Goal: Task Accomplishment & Management: Manage account settings

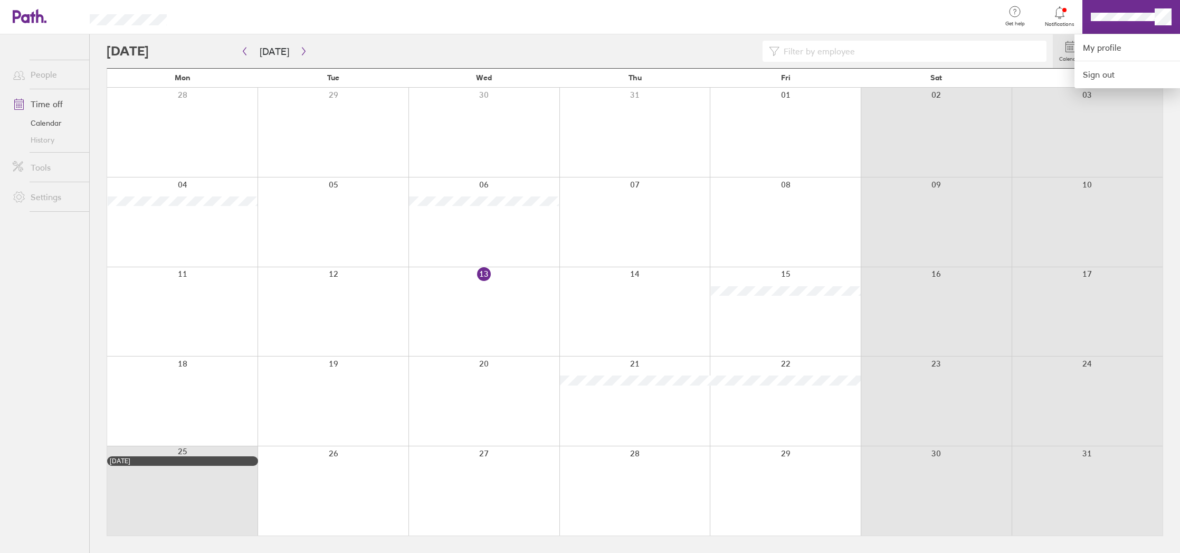
click at [51, 108] on div at bounding box center [590, 276] width 1180 height 553
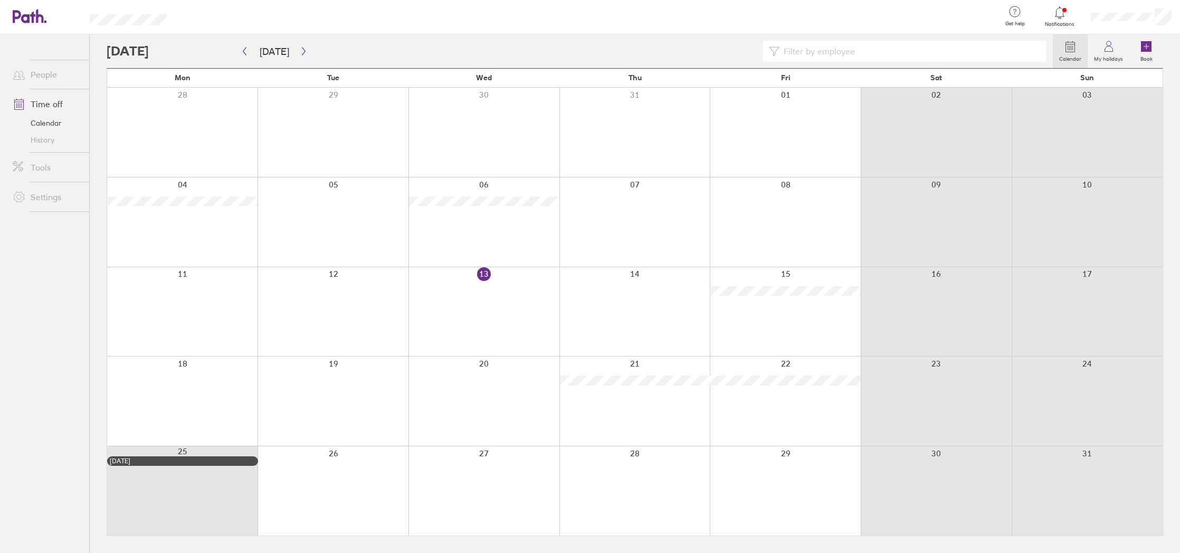
click at [55, 118] on link "Calendar" at bounding box center [46, 123] width 85 height 17
click at [56, 102] on link "Time off" at bounding box center [46, 103] width 85 height 21
click at [1121, 50] on link "My holidays" at bounding box center [1109, 51] width 42 height 34
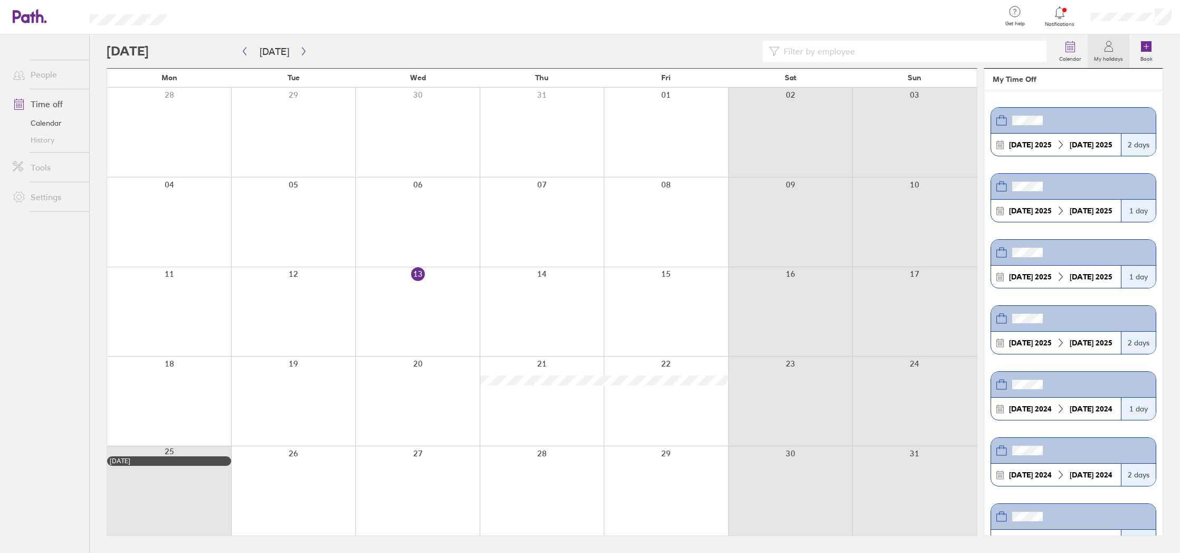
drag, startPoint x: 1121, startPoint y: 49, endPoint x: 1113, endPoint y: 49, distance: 8.4
click at [1121, 49] on link "My holidays" at bounding box center [1109, 51] width 42 height 34
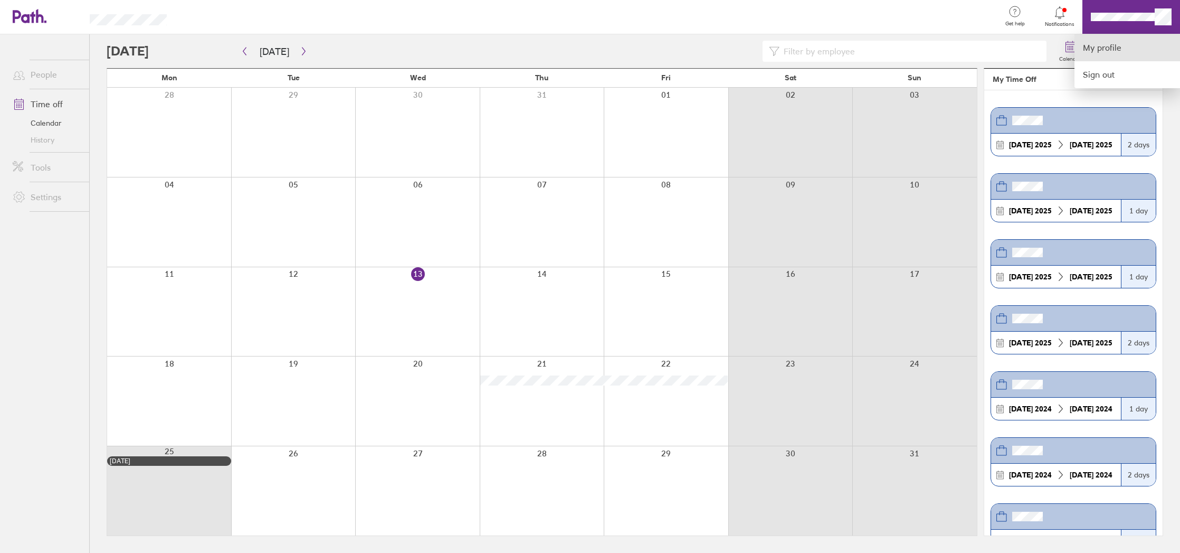
click at [1143, 46] on link "My profile" at bounding box center [1127, 47] width 106 height 27
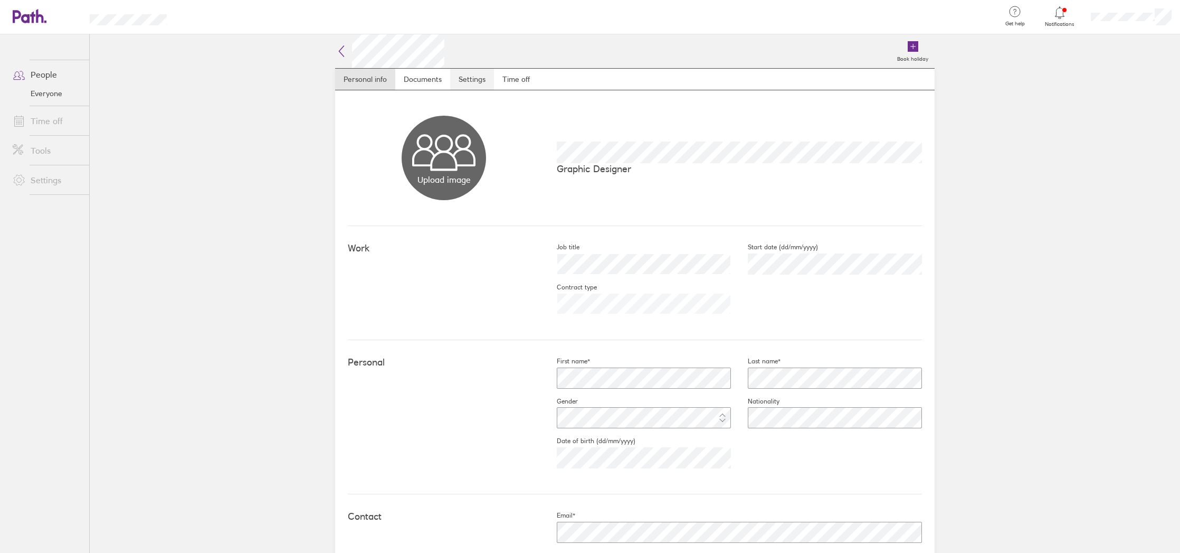
click at [467, 80] on link "Settings" at bounding box center [472, 79] width 44 height 21
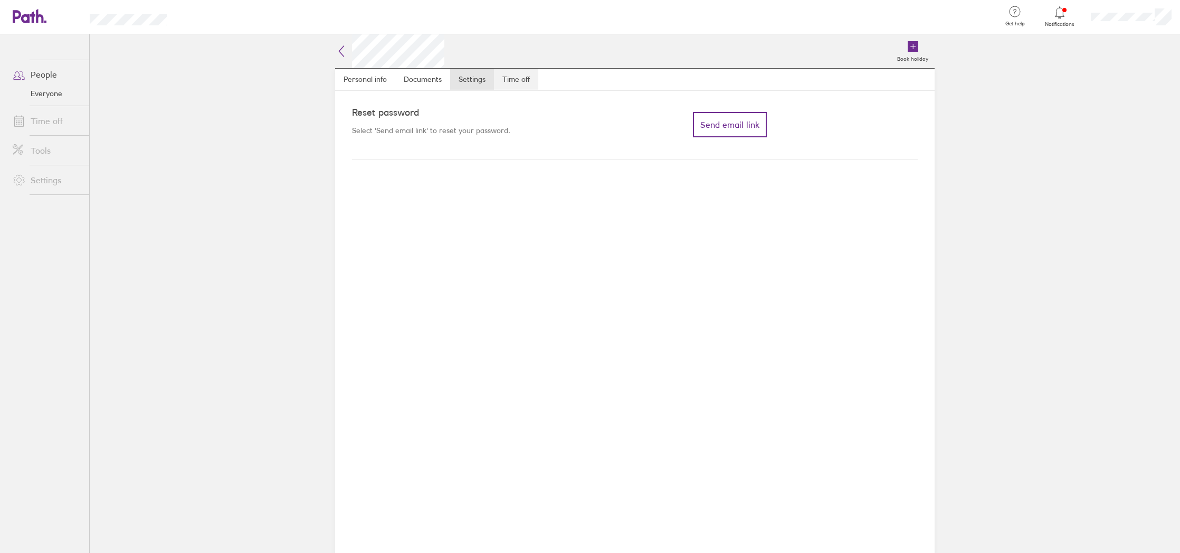
click at [519, 80] on link "Time off" at bounding box center [516, 79] width 44 height 21
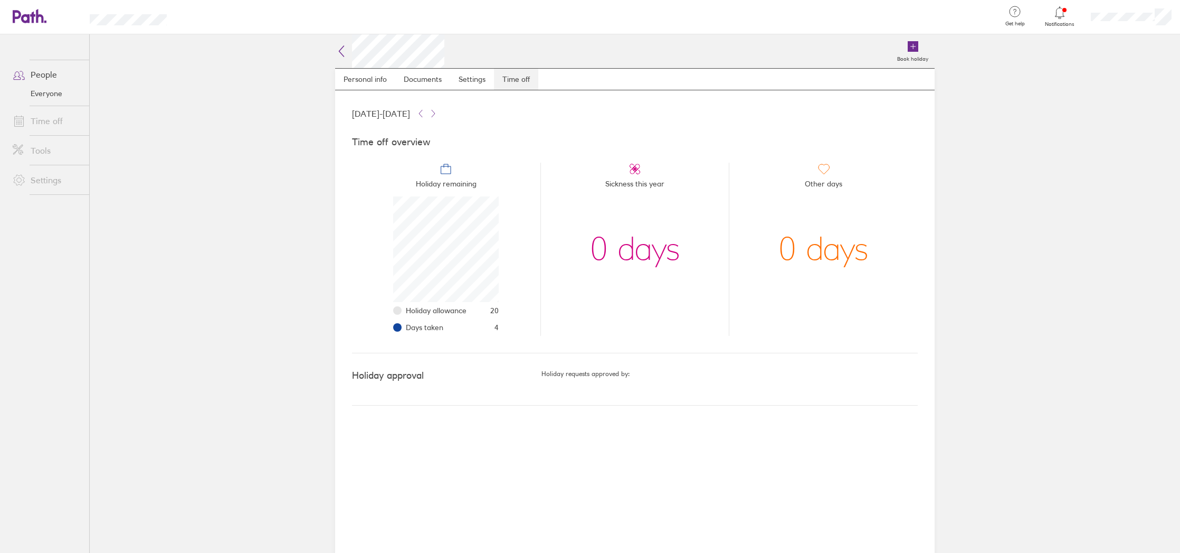
scroll to position [106, 106]
click at [437, 112] on icon at bounding box center [433, 113] width 8 height 8
click at [410, 112] on span "[DATE] - [DATE]" at bounding box center [381, 113] width 58 height 9
click at [427, 111] on button at bounding box center [420, 113] width 13 height 13
click at [425, 111] on icon at bounding box center [420, 113] width 8 height 8
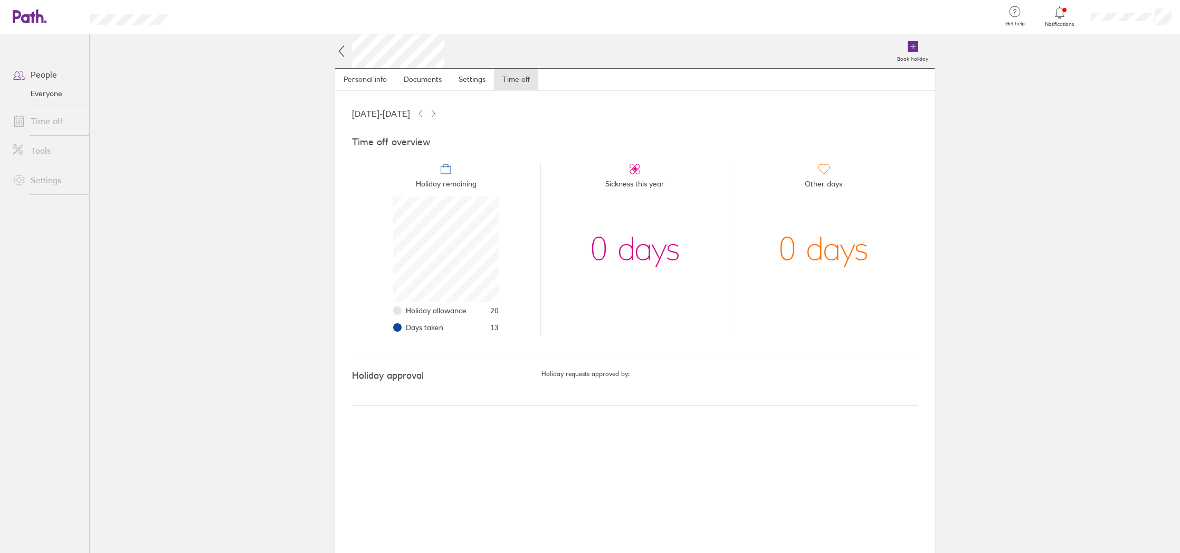
click at [425, 111] on icon at bounding box center [420, 113] width 8 height 8
click at [437, 114] on icon at bounding box center [433, 113] width 8 height 8
click at [425, 111] on icon at bounding box center [420, 113] width 8 height 8
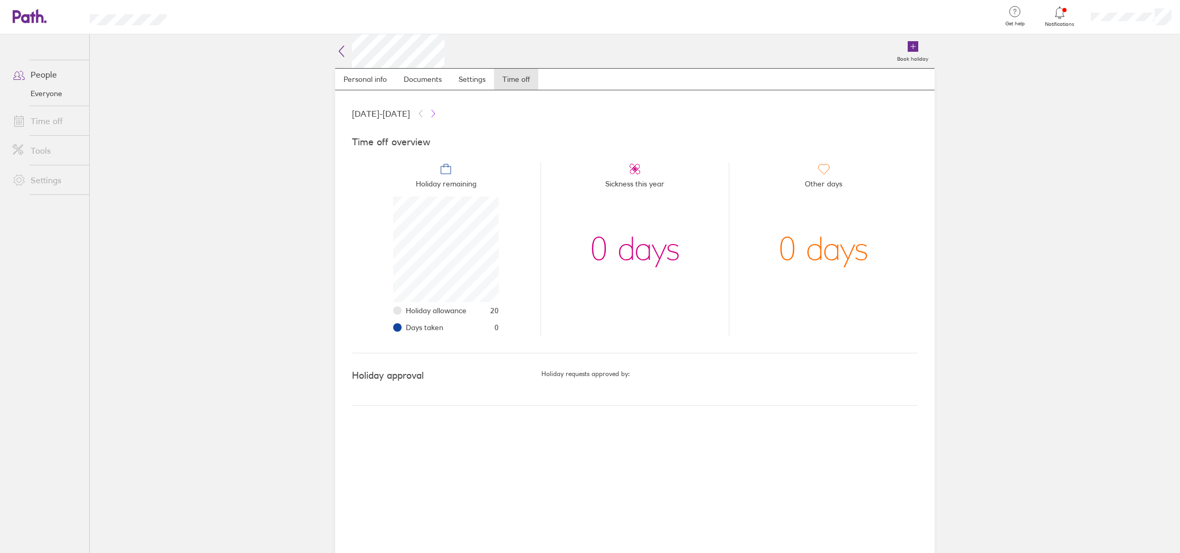
click at [437, 111] on icon at bounding box center [433, 113] width 8 height 8
click at [425, 109] on icon at bounding box center [420, 113] width 8 height 8
click at [437, 113] on icon at bounding box center [433, 113] width 8 height 8
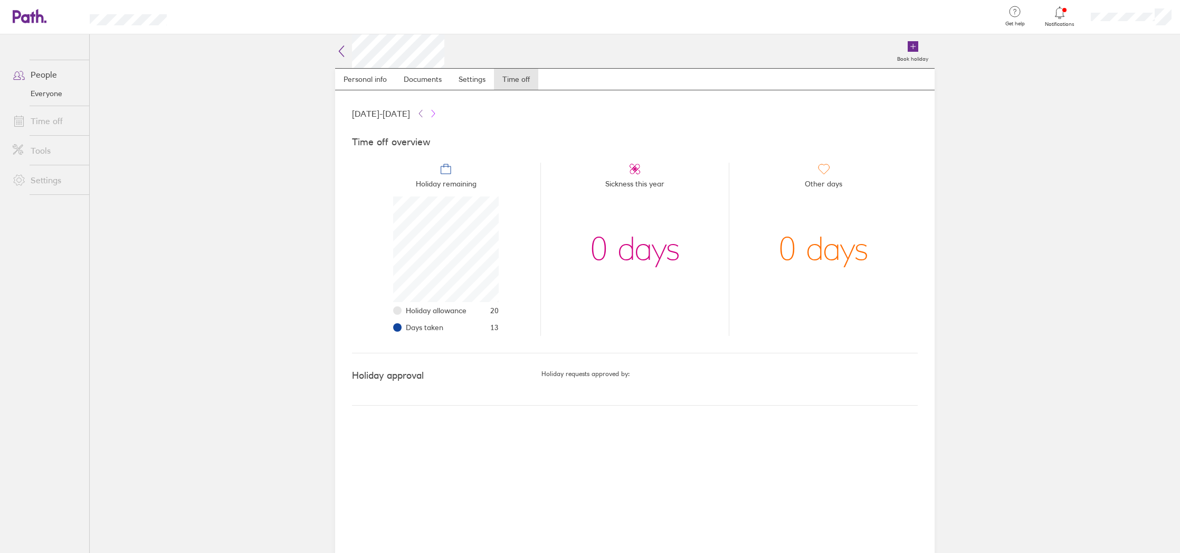
click at [437, 113] on icon at bounding box center [433, 113] width 8 height 8
click at [475, 79] on link "Settings" at bounding box center [472, 79] width 44 height 21
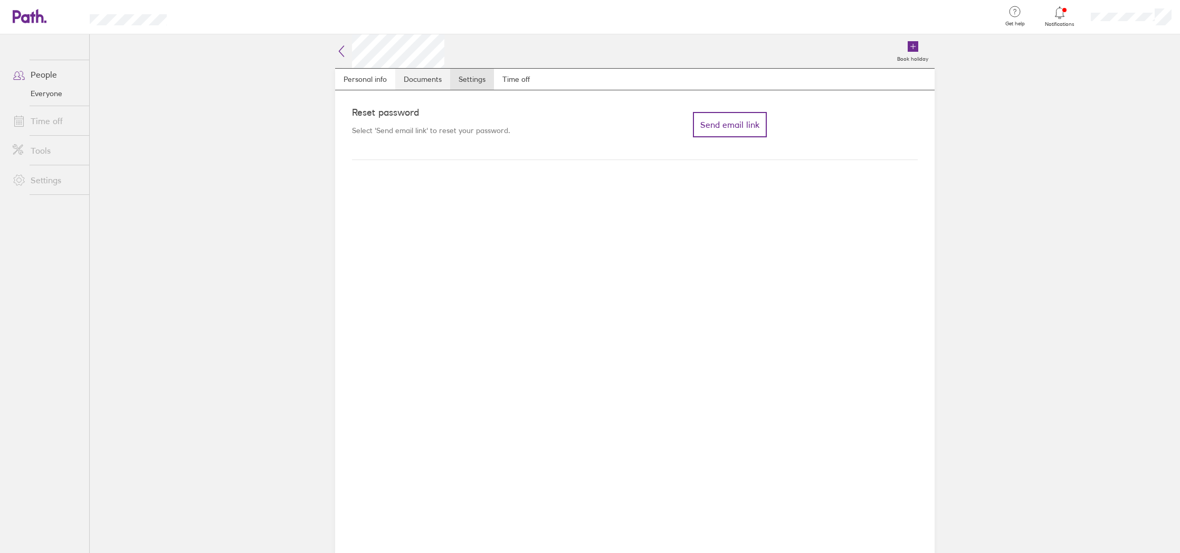
click at [433, 82] on link "Documents" at bounding box center [422, 79] width 55 height 21
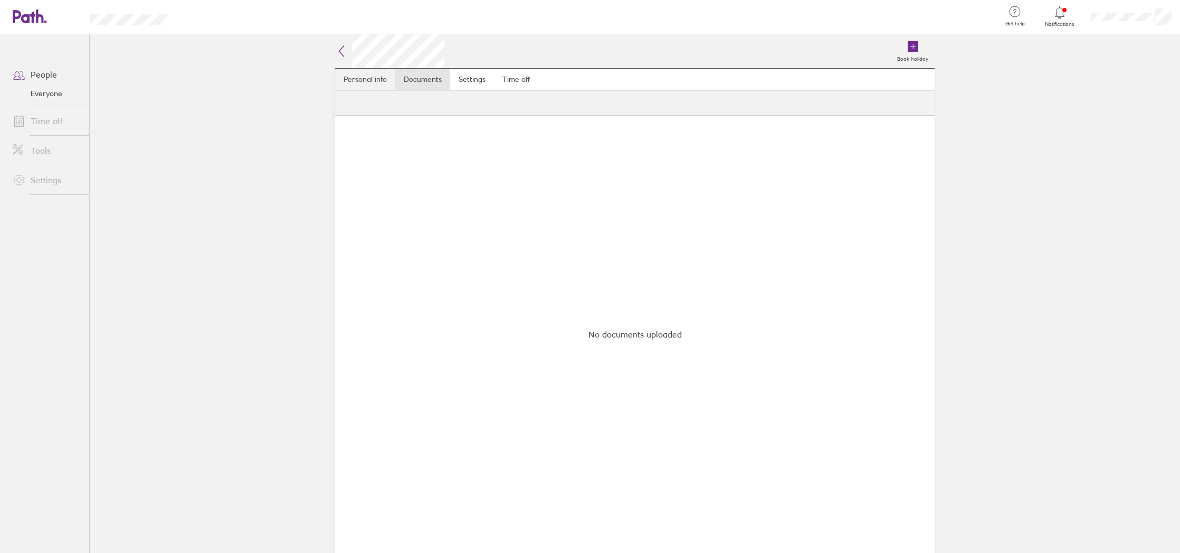
click at [378, 81] on link "Personal info" at bounding box center [365, 79] width 60 height 21
